Goal: Information Seeking & Learning: Find specific fact

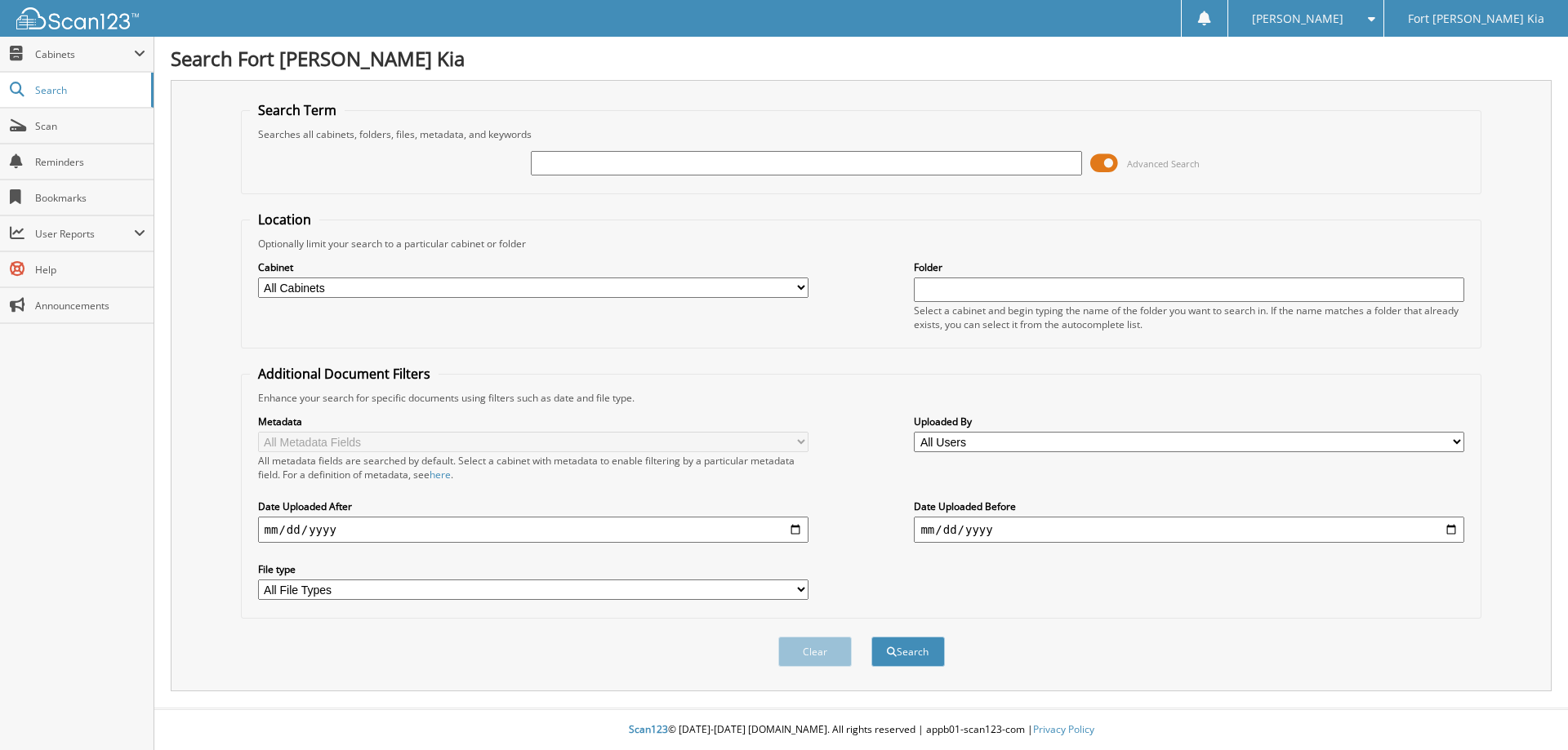
click at [540, 166] on input "text" at bounding box center [806, 163] width 550 height 25
type input "pg189992p"
click at [871, 636] on button "Search" at bounding box center [908, 651] width 73 height 30
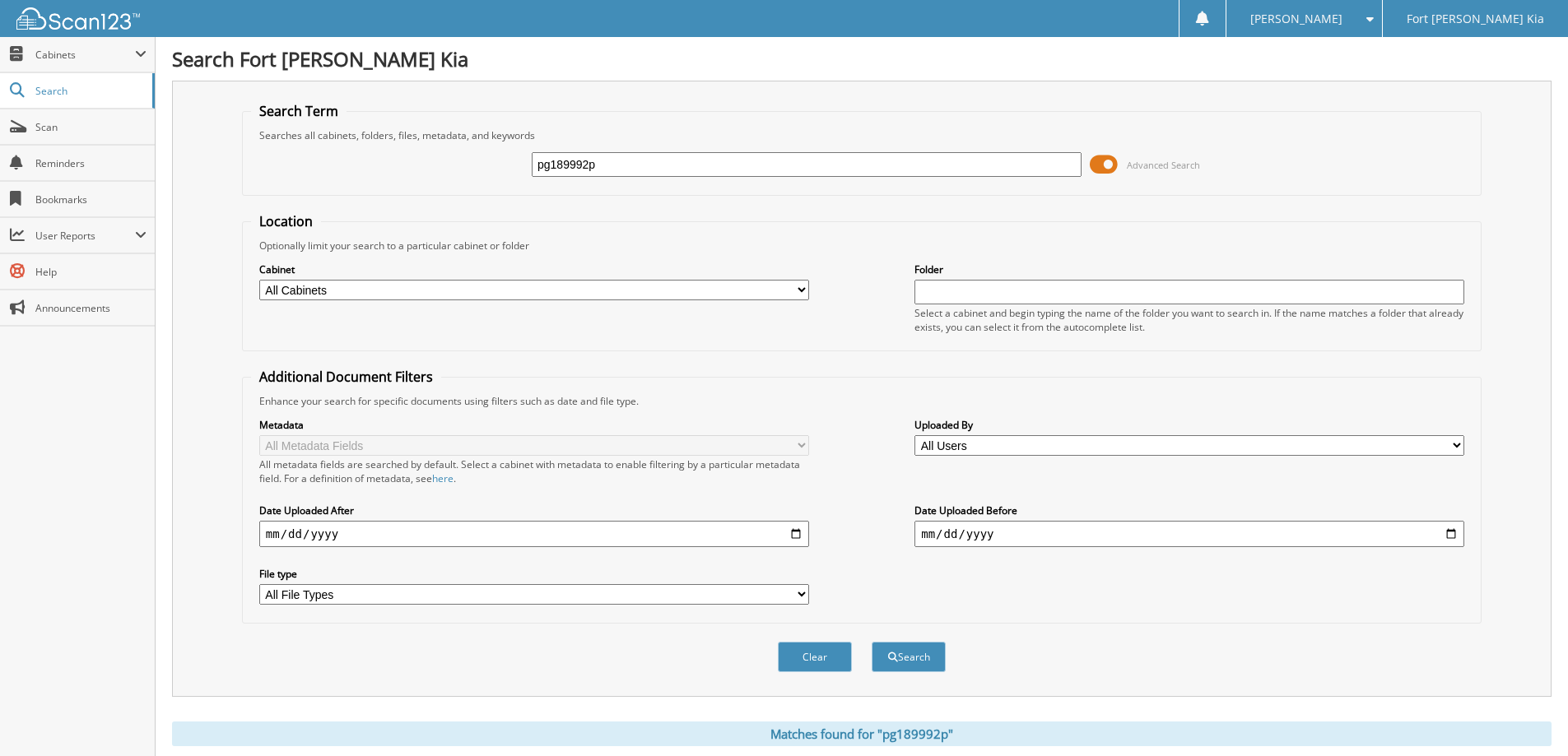
click at [1104, 159] on span at bounding box center [1104, 164] width 28 height 25
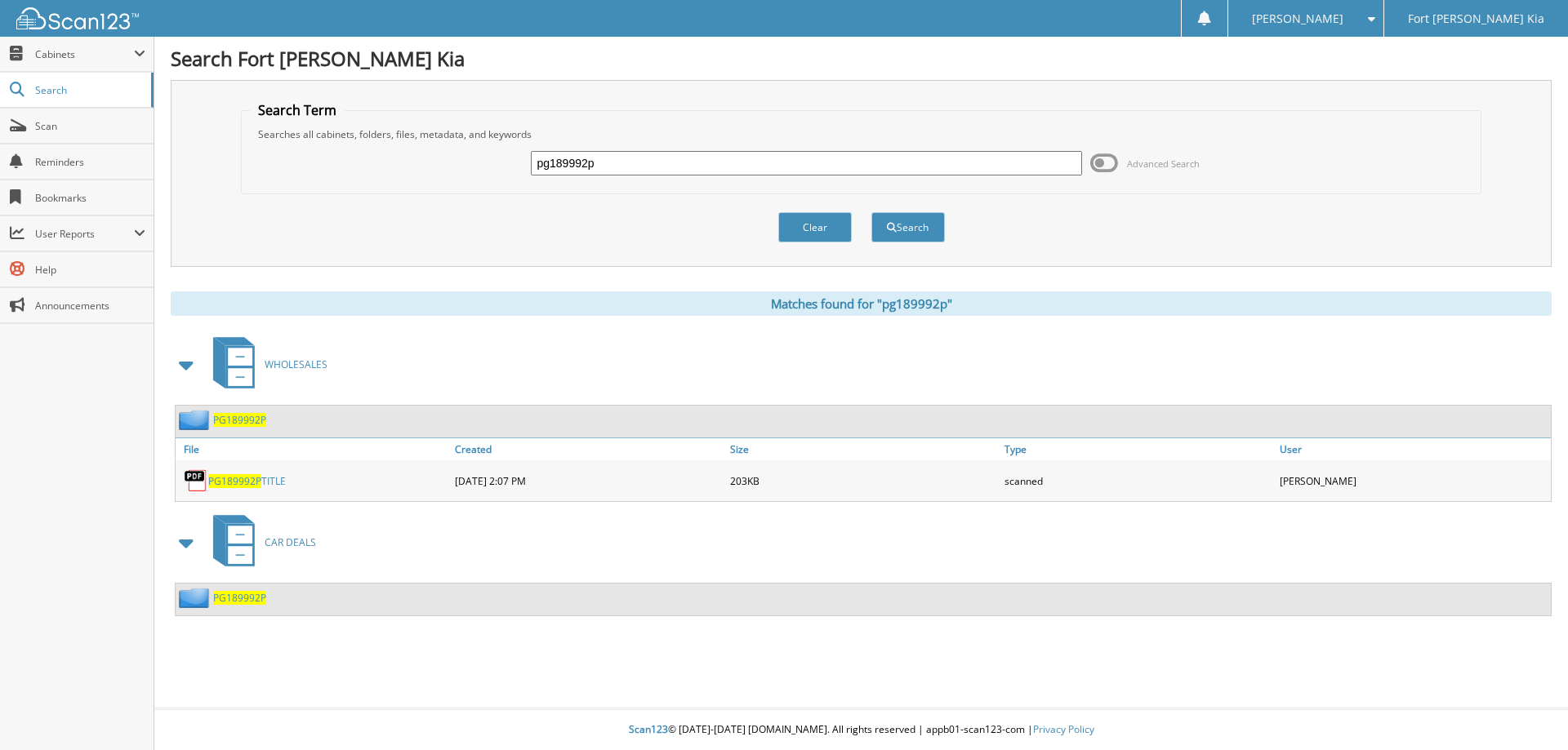
click at [228, 423] on span "PG189992P" at bounding box center [240, 420] width 53 height 14
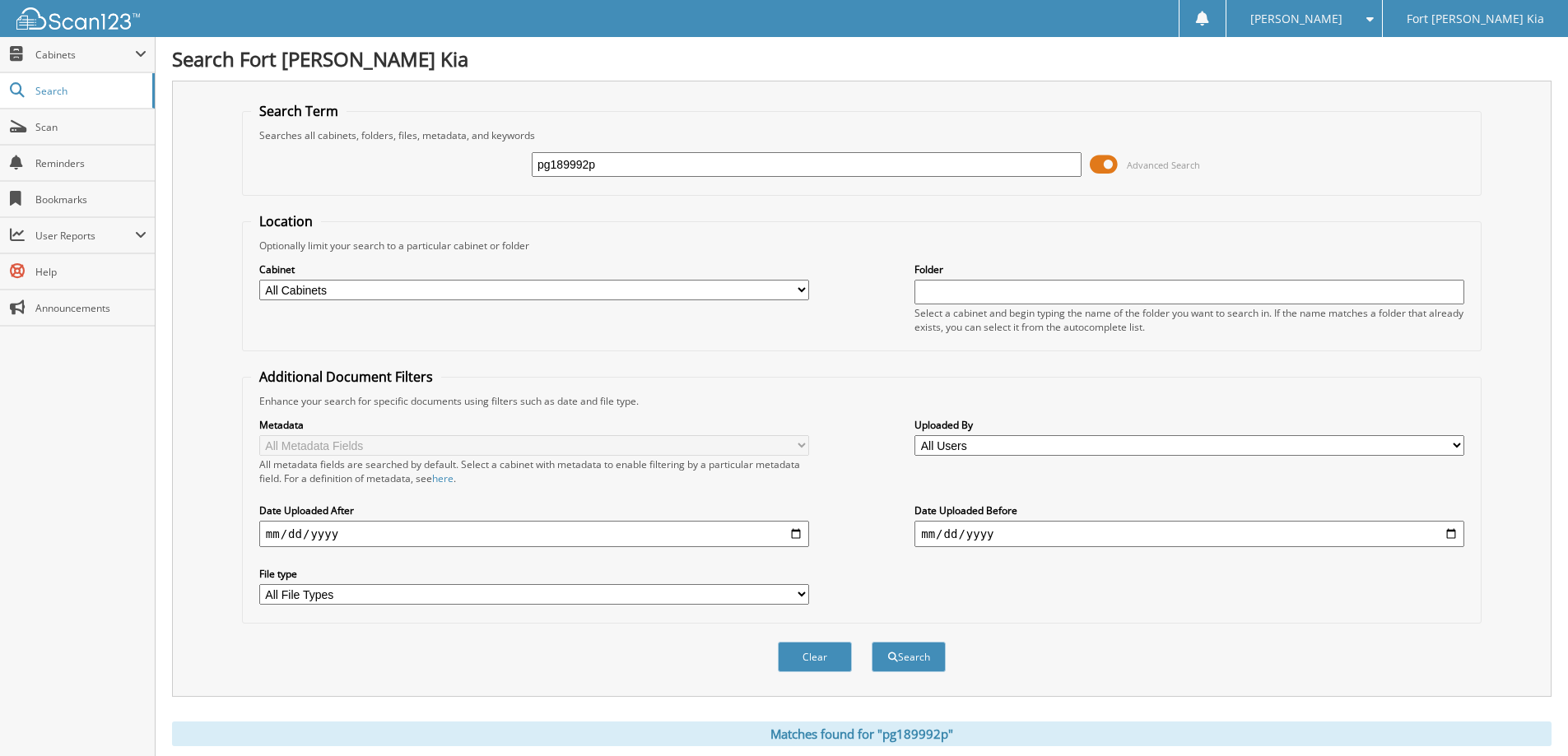
click at [1116, 167] on span at bounding box center [1104, 164] width 28 height 25
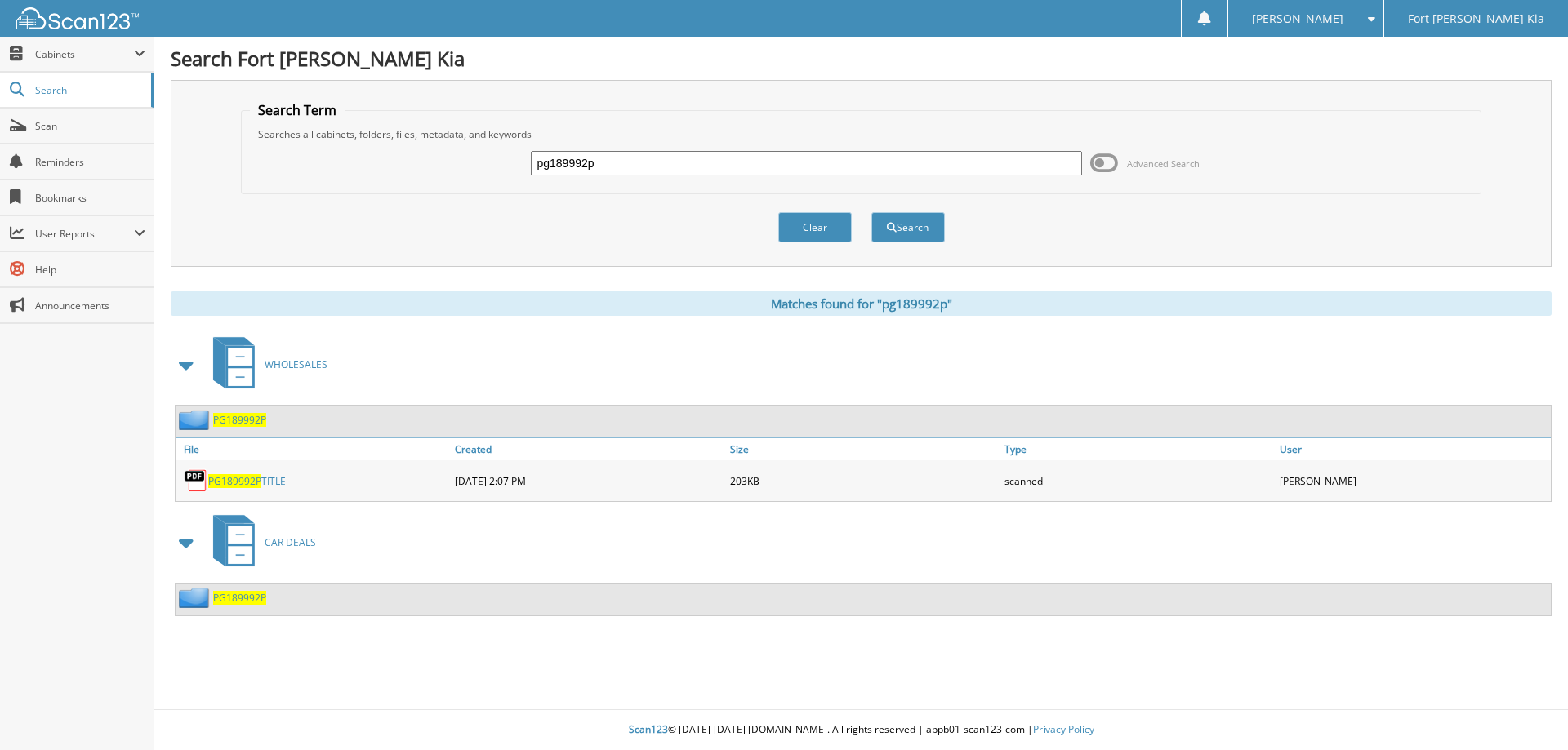
click at [254, 599] on span "PG189992P" at bounding box center [240, 598] width 53 height 14
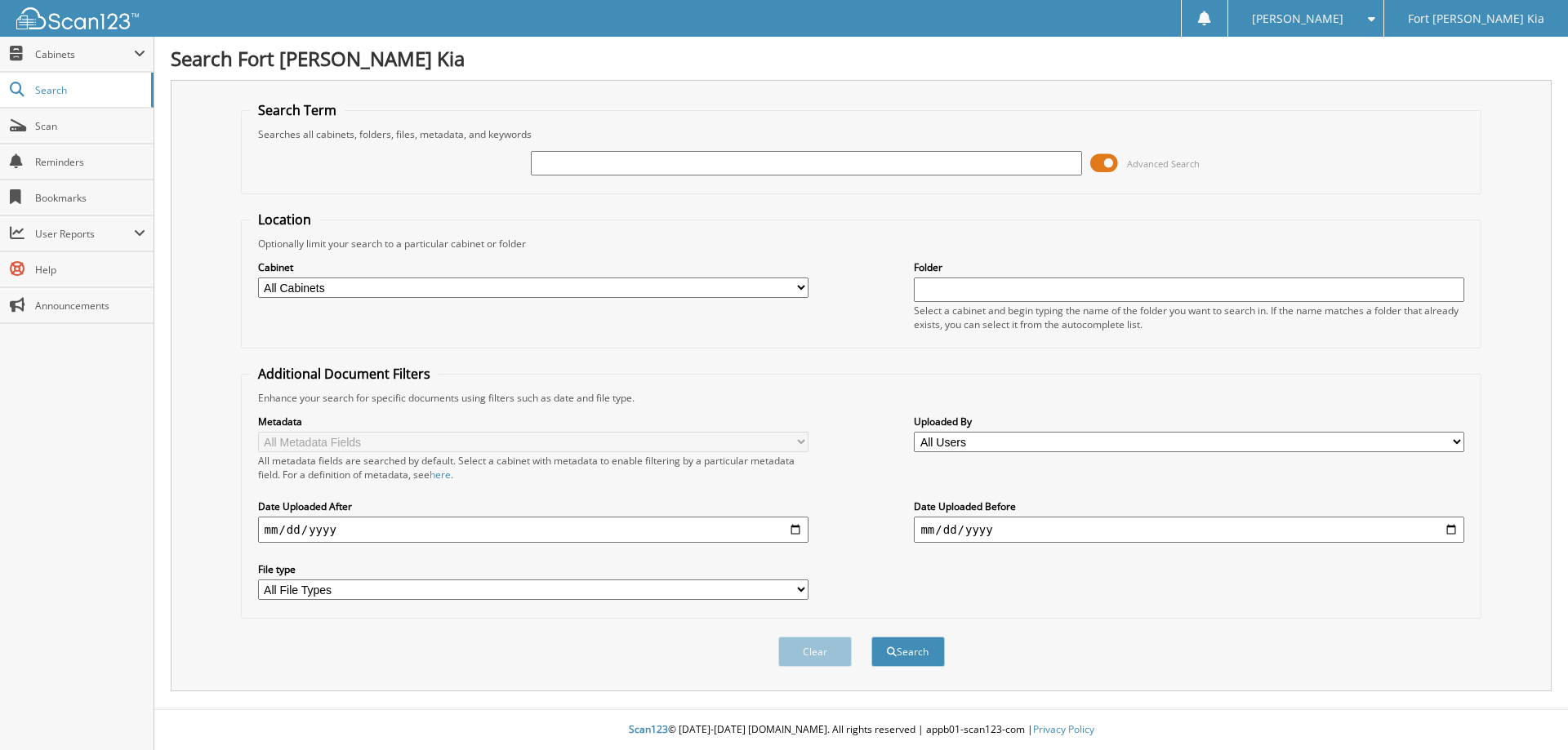
click at [564, 162] on input "text" at bounding box center [806, 163] width 550 height 25
type input "R6020403P"
click at [871, 636] on button "Search" at bounding box center [908, 651] width 73 height 30
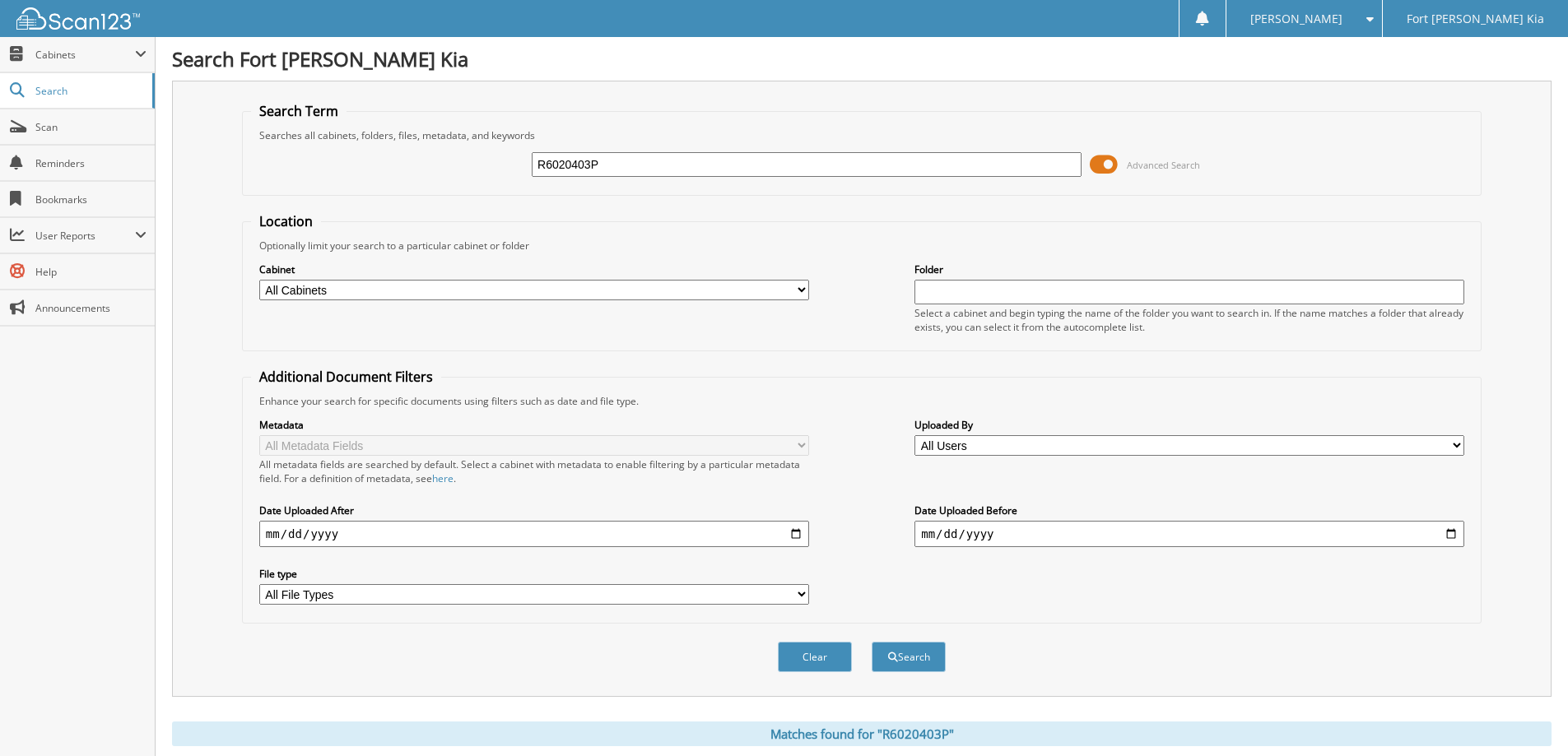
click at [1100, 170] on span at bounding box center [1104, 164] width 28 height 25
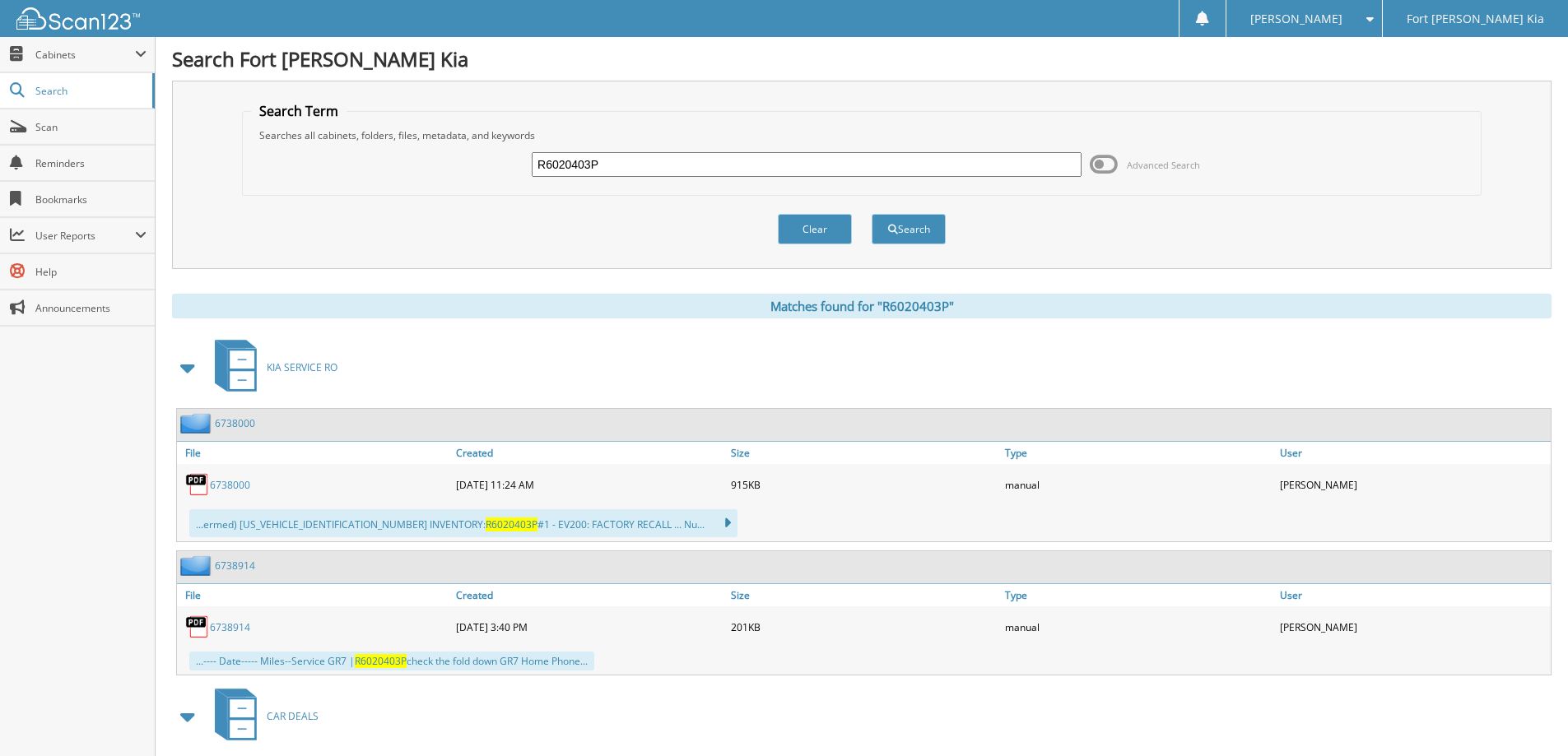
click at [185, 366] on span at bounding box center [188, 368] width 23 height 30
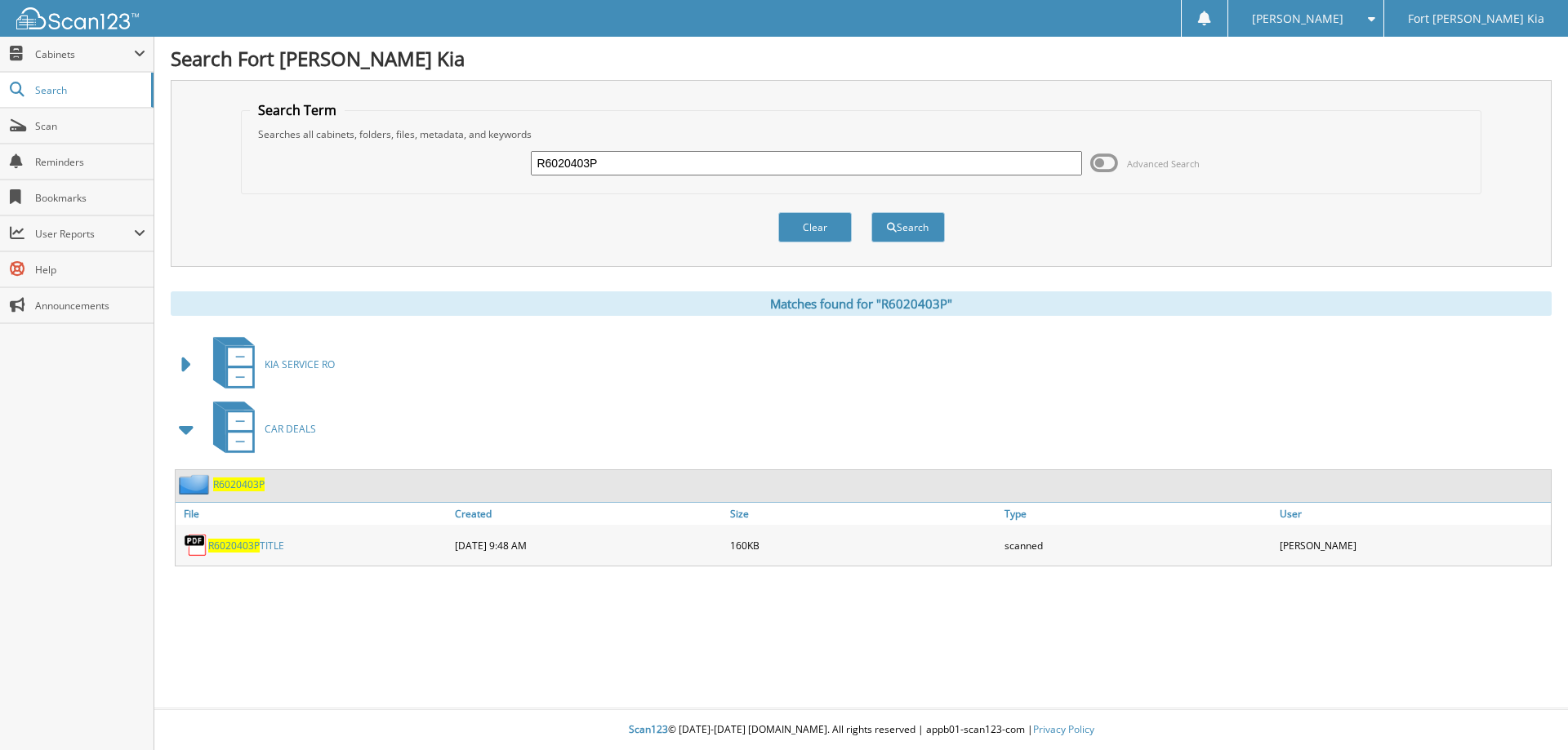
click at [233, 486] on span "R6020403P" at bounding box center [239, 484] width 51 height 14
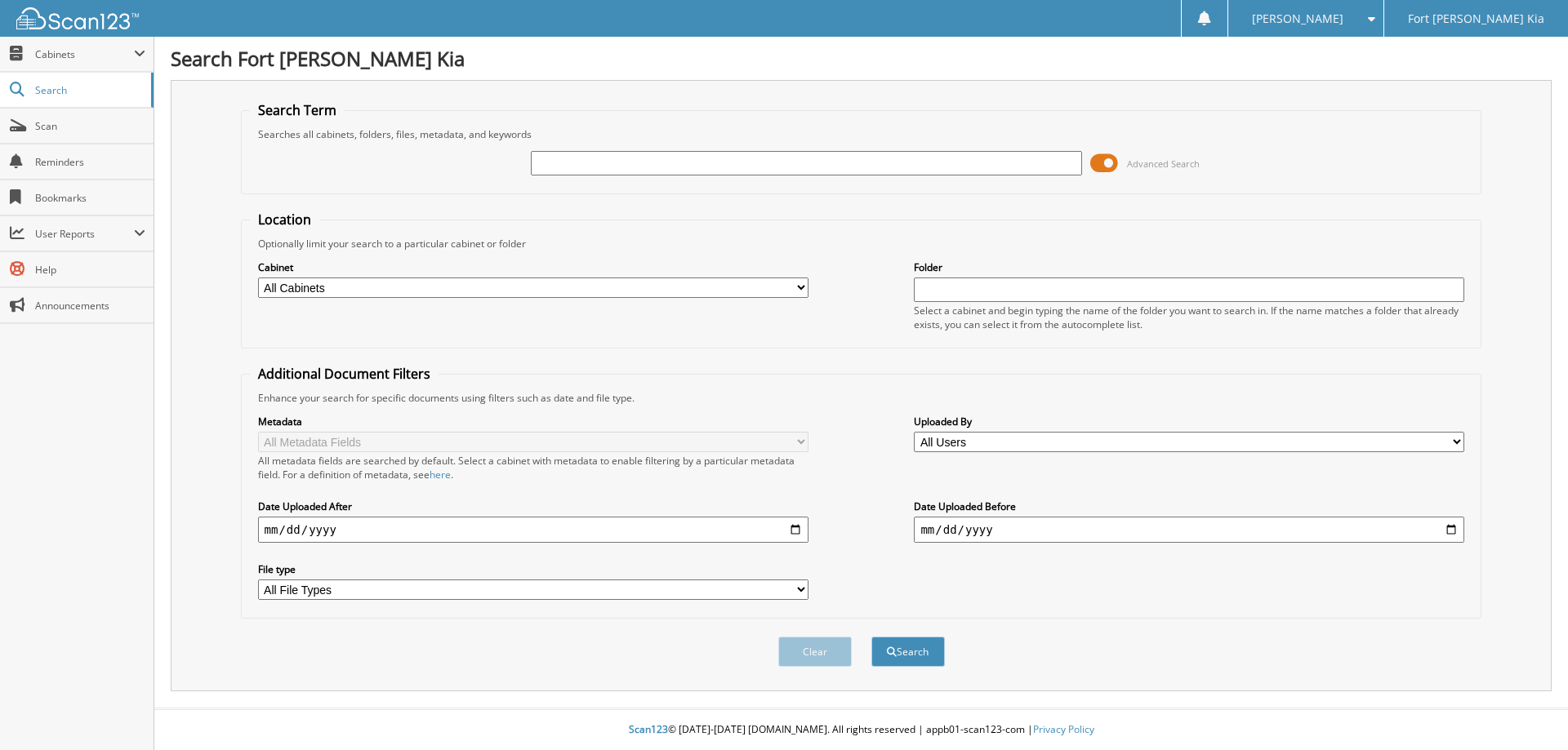
drag, startPoint x: 577, startPoint y: 178, endPoint x: 576, endPoint y: 165, distance: 13.0
click at [577, 177] on div "Advanced Search" at bounding box center [861, 164] width 1223 height 44
click at [576, 165] on input "text" at bounding box center [806, 163] width 550 height 25
type input "R6020403P"
click at [871, 636] on button "Search" at bounding box center [908, 651] width 73 height 30
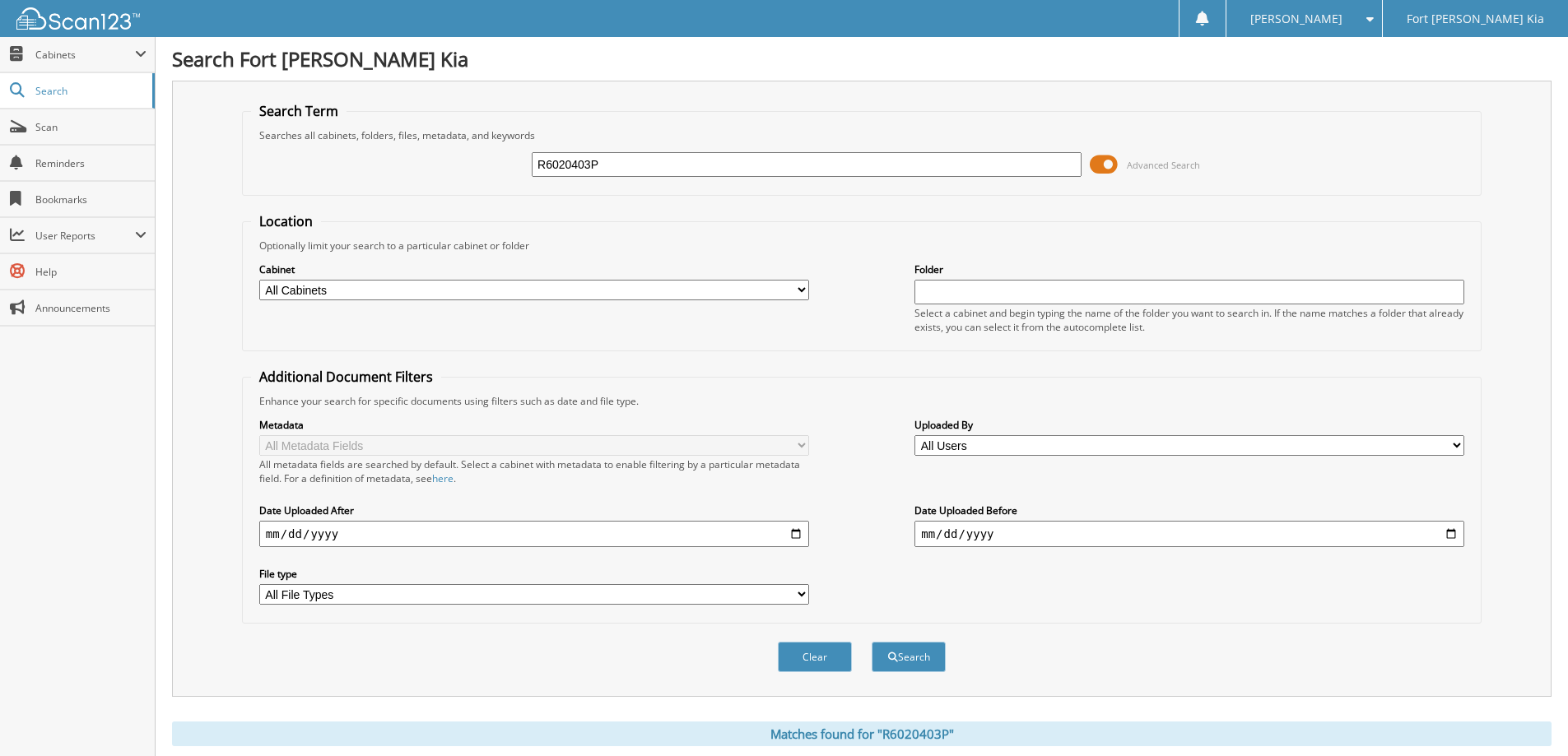
click at [1120, 162] on span "Advanced Search" at bounding box center [1145, 164] width 110 height 25
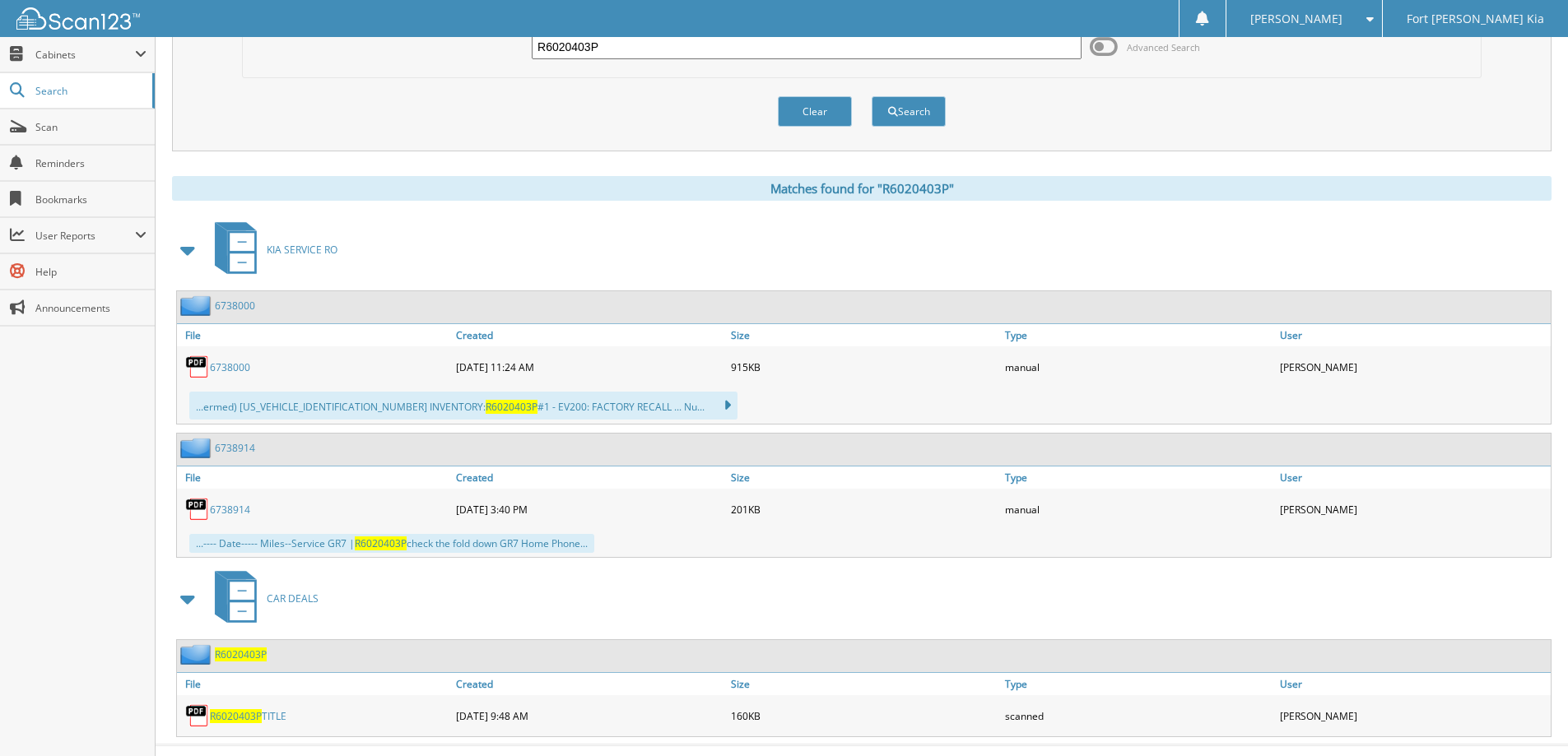
scroll to position [148, 0]
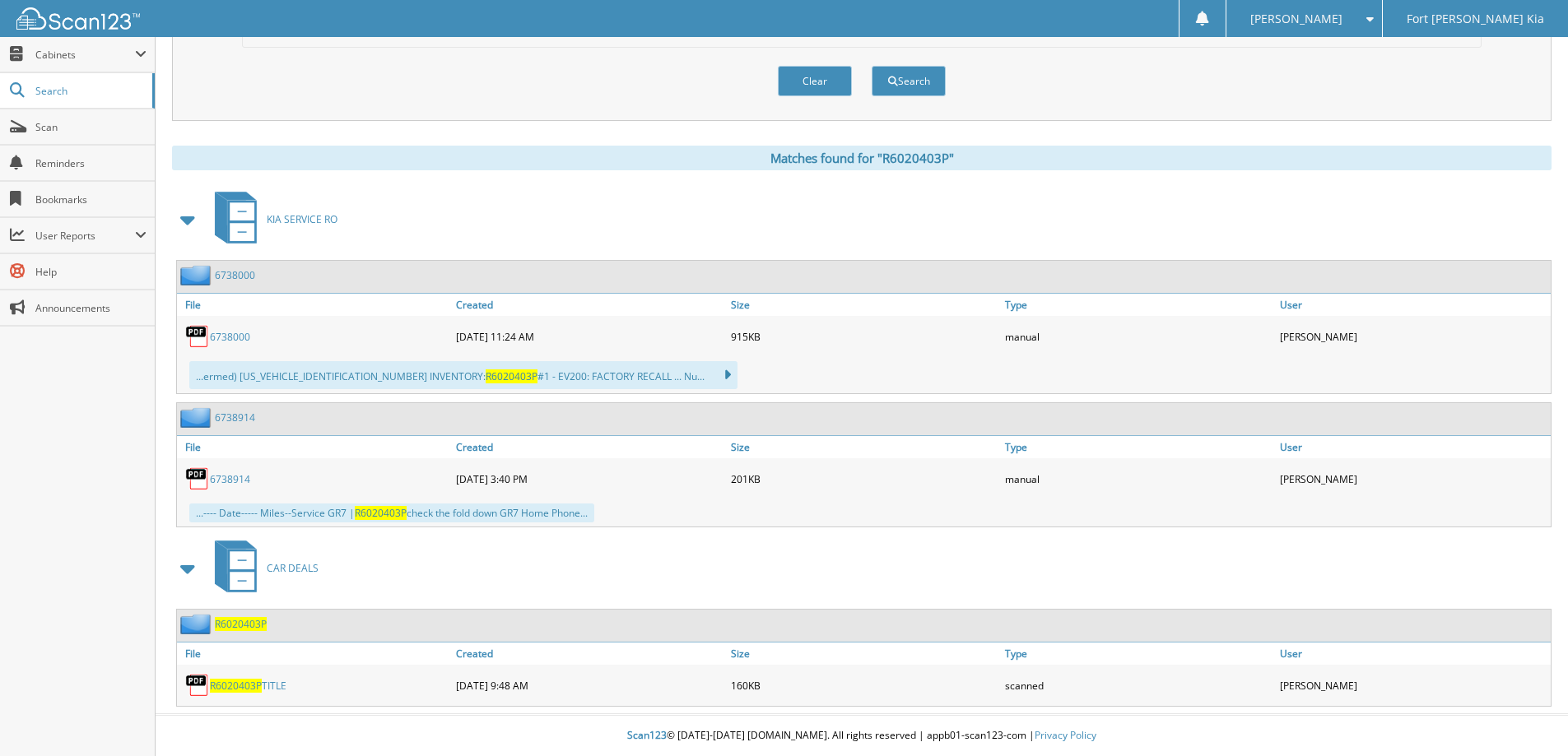
click at [186, 212] on span at bounding box center [188, 220] width 23 height 30
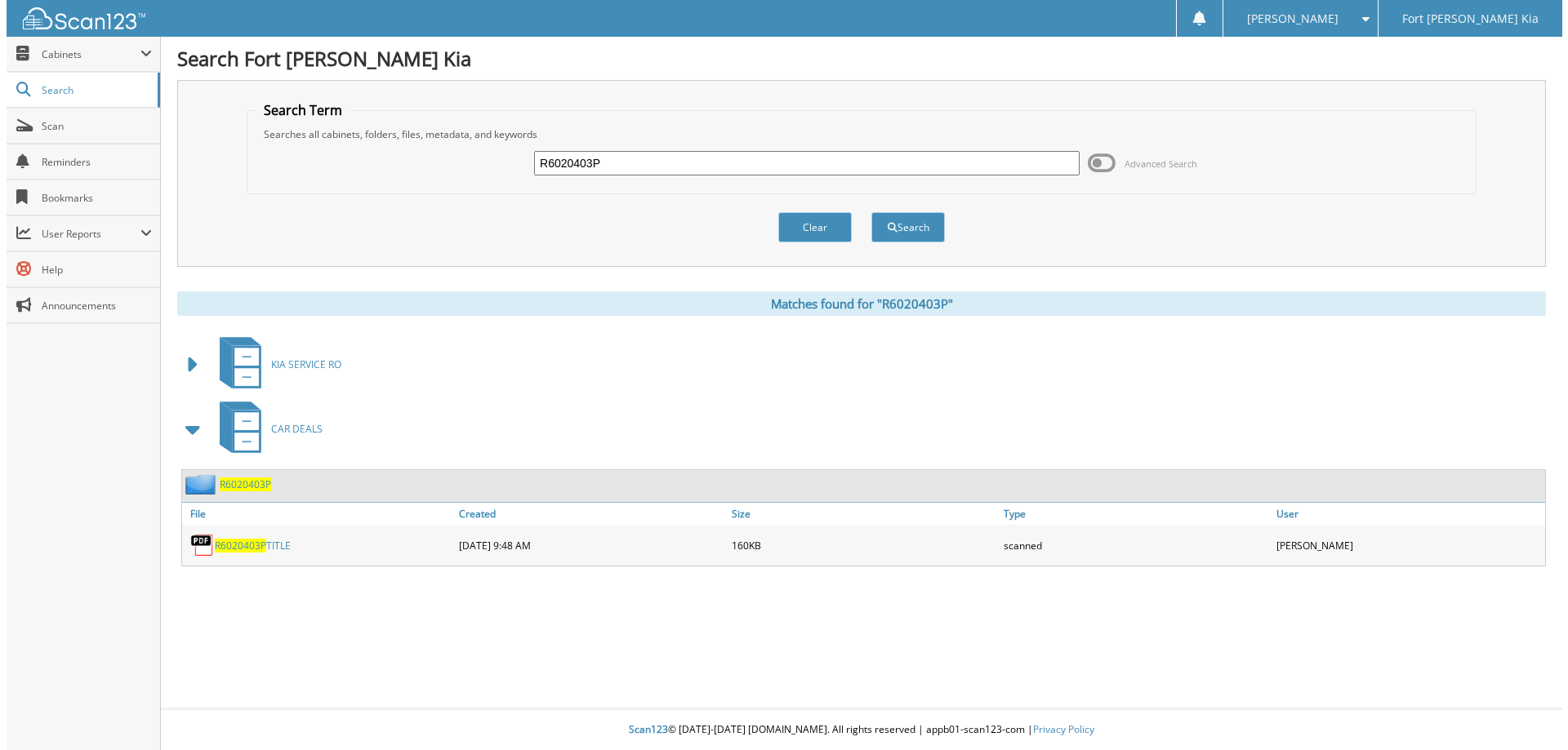
scroll to position [0, 0]
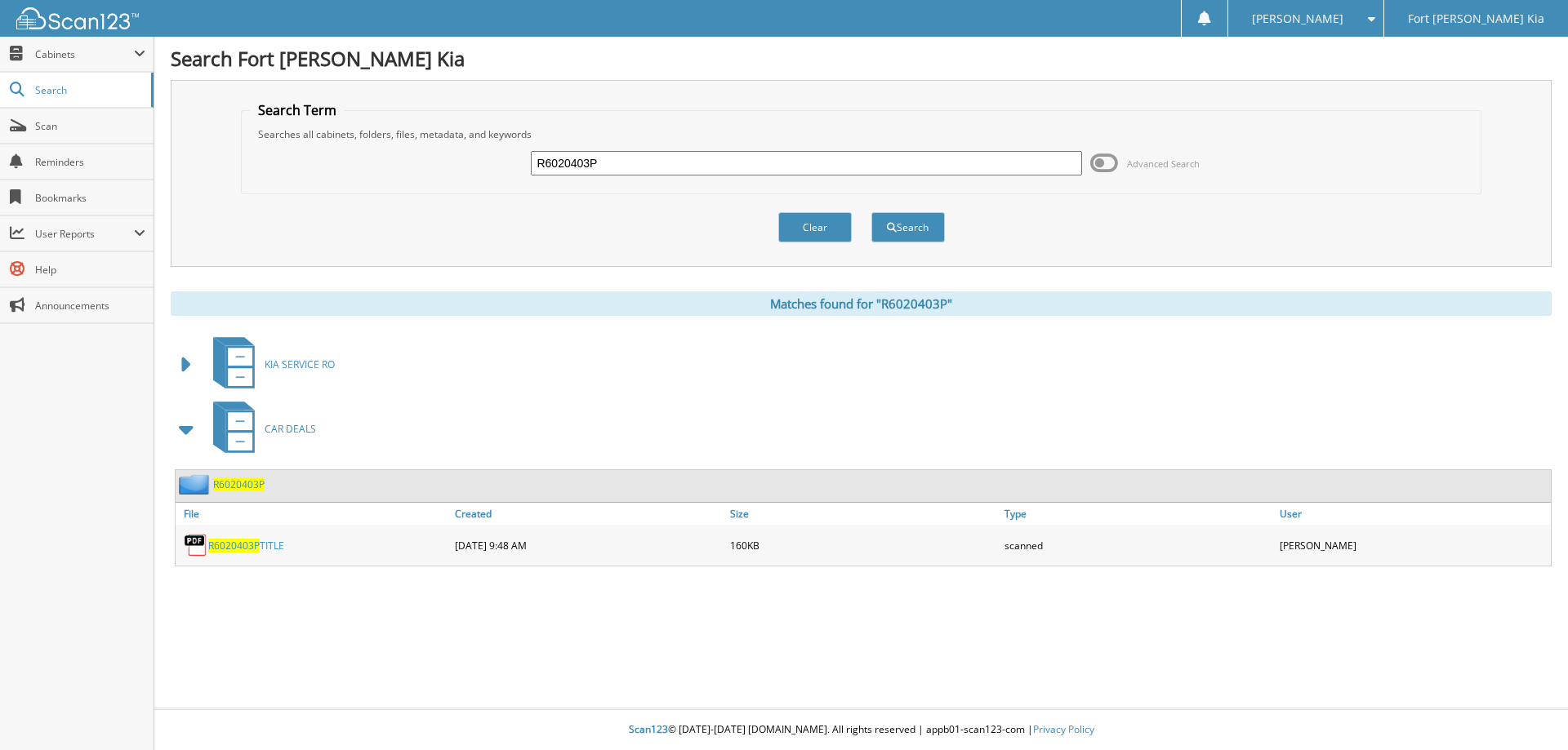
click at [247, 490] on span "R6020403P" at bounding box center [239, 484] width 51 height 14
